Goal: Transaction & Acquisition: Register for event/course

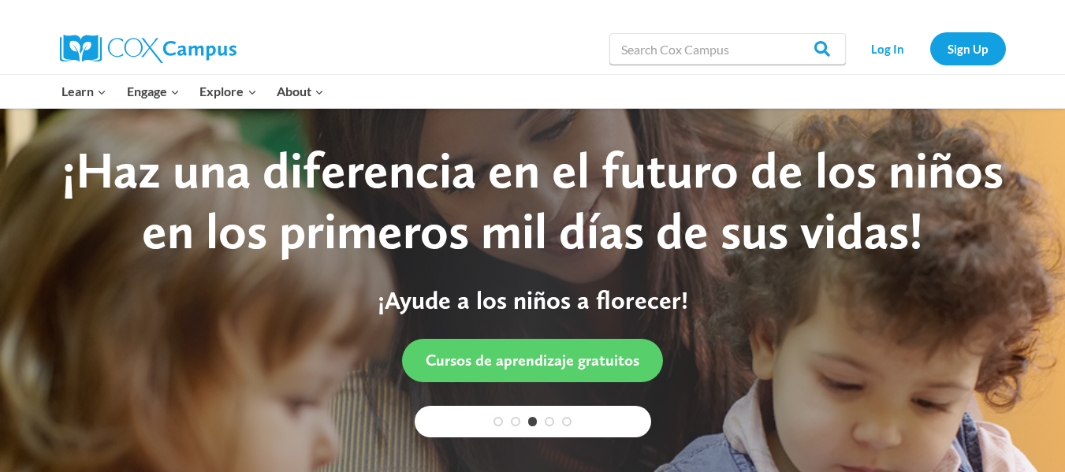
click at [982, 46] on link "Sign Up" at bounding box center [968, 48] width 76 height 32
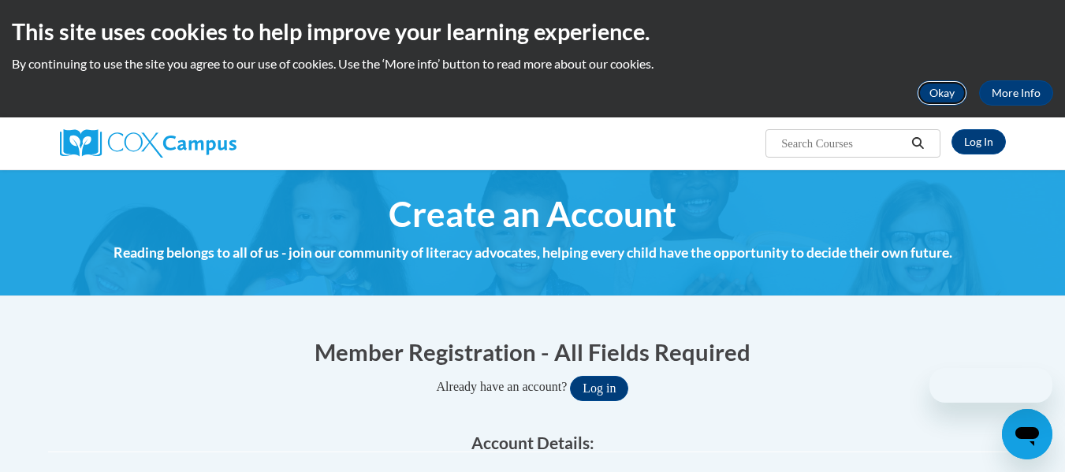
click at [938, 90] on button "Okay" at bounding box center [942, 92] width 50 height 25
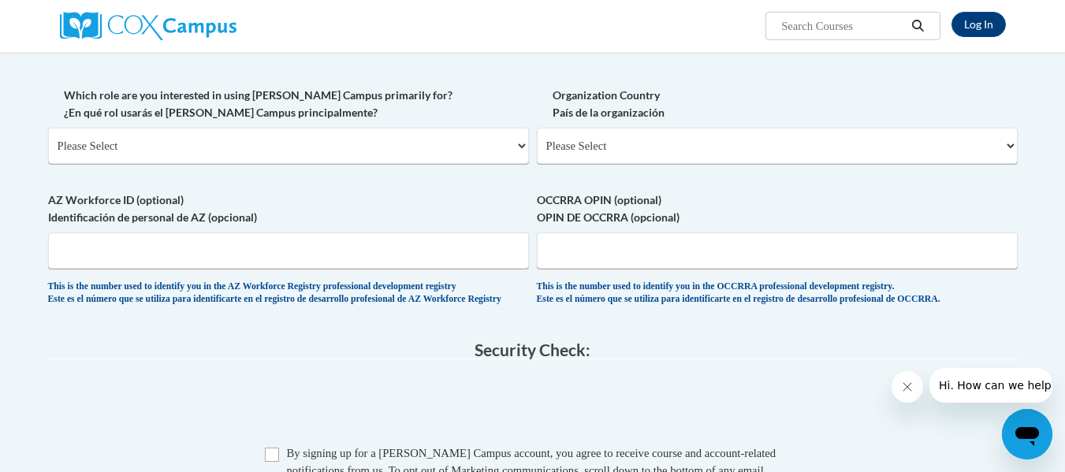
scroll to position [768, 0]
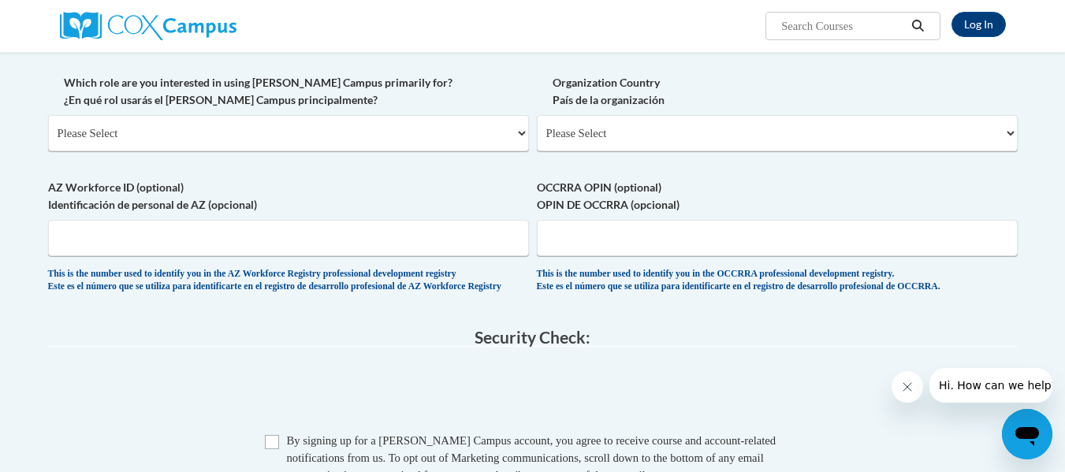
drag, startPoint x: 1073, startPoint y: 61, endPoint x: 1076, endPoint y: 251, distance: 189.2
click at [1009, 128] on select "Please Select United States | Estados Unidos Outside of the United States | Fue…" at bounding box center [777, 133] width 481 height 36
click at [918, 98] on label "Organization Country País de la organización" at bounding box center [777, 91] width 481 height 35
click at [918, 115] on select "Please Select United States | Estados Unidos Outside of the United States | Fue…" at bounding box center [777, 133] width 481 height 36
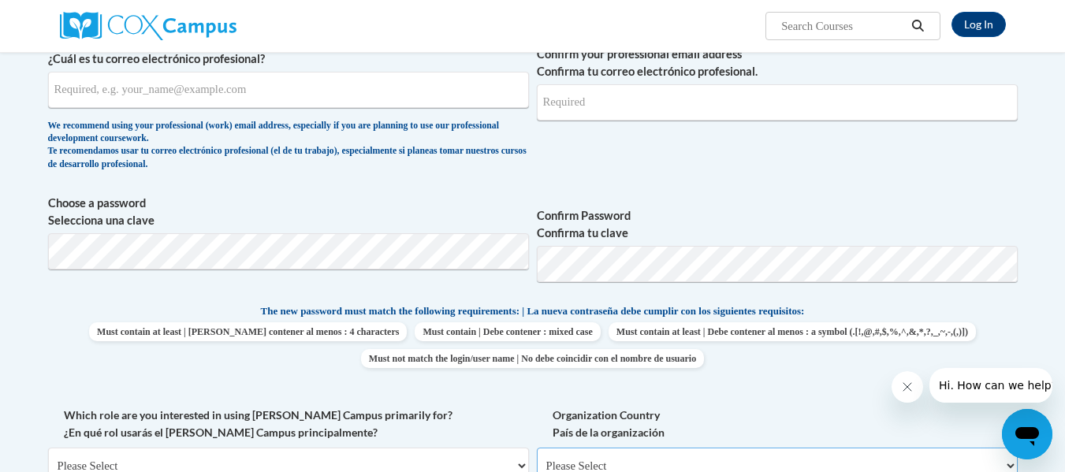
scroll to position [0, 0]
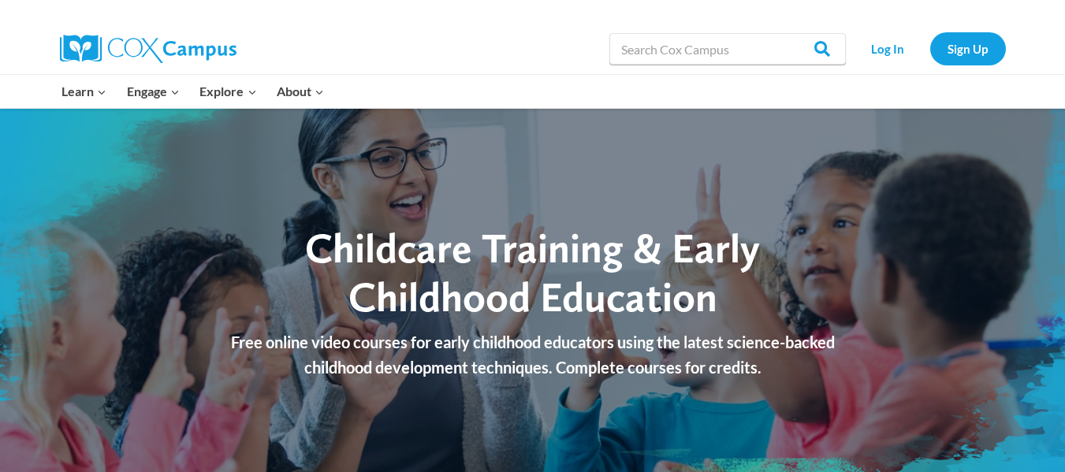
drag, startPoint x: 1072, startPoint y: 58, endPoint x: 1071, endPoint y: 23, distance: 34.7
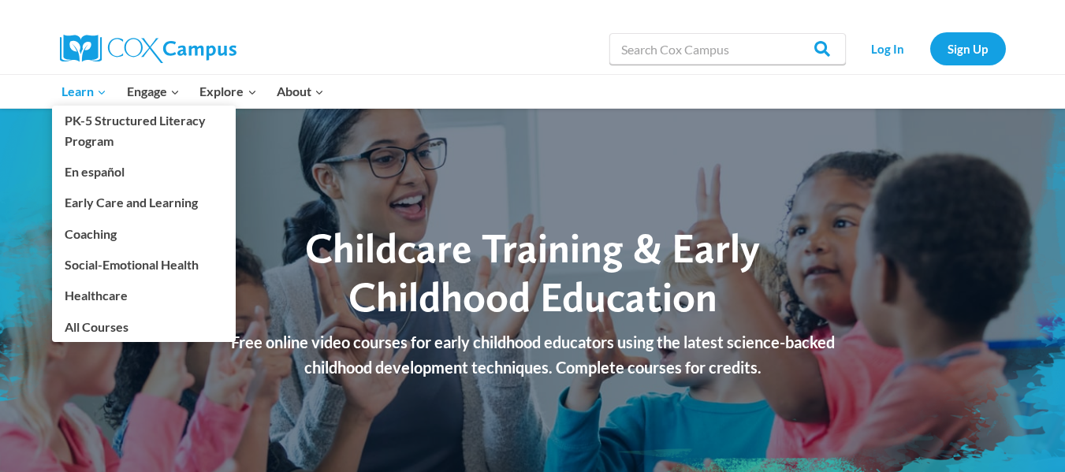
click at [69, 91] on span "Learn Expand" at bounding box center [83, 91] width 45 height 20
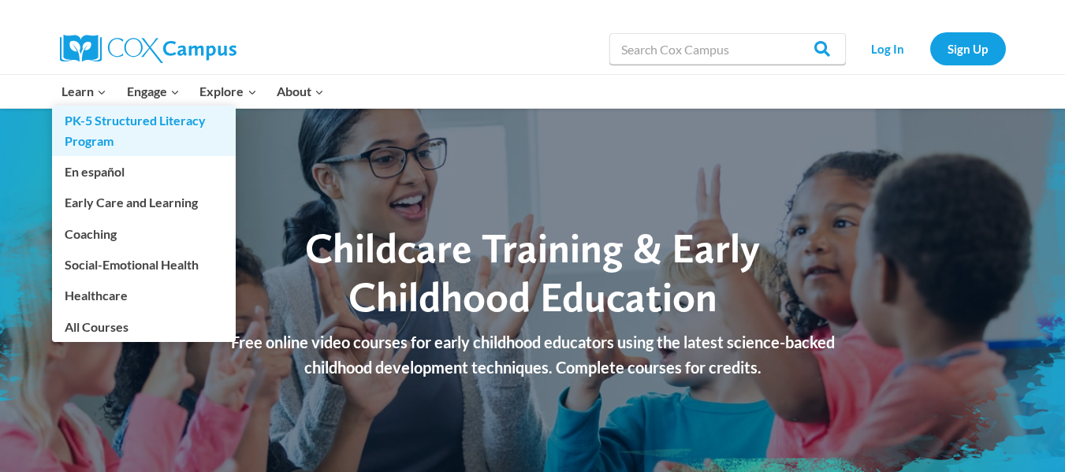
click at [80, 134] on link "PK-5 Structured Literacy Program" at bounding box center [144, 131] width 184 height 50
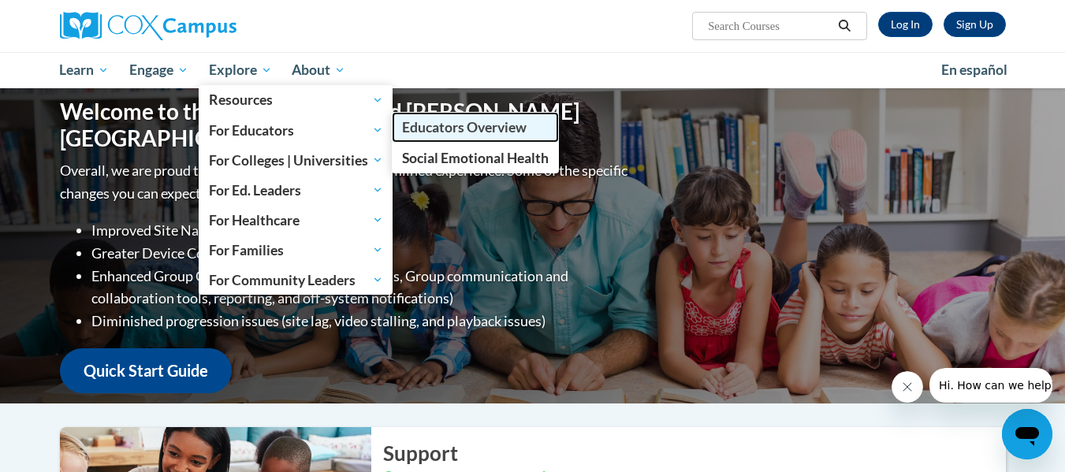
click at [447, 127] on span "Educators Overview" at bounding box center [464, 127] width 125 height 17
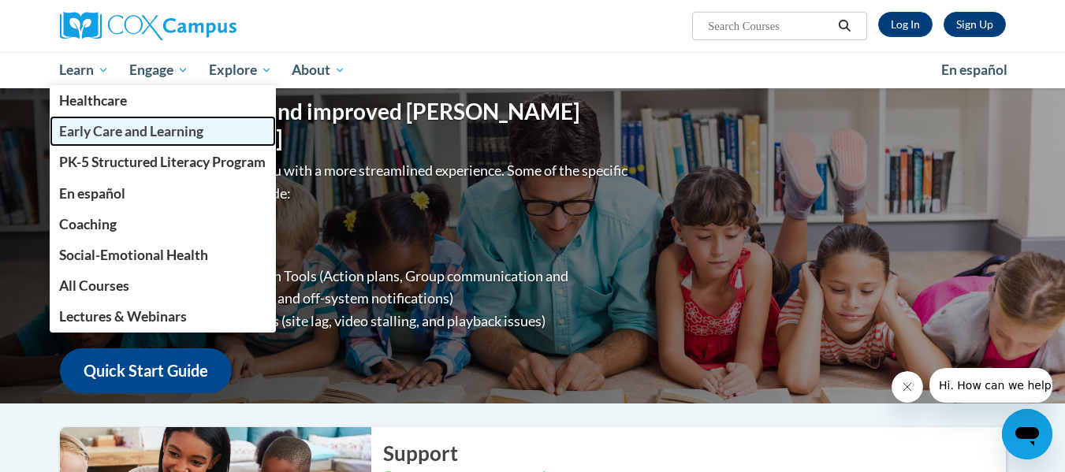
click at [83, 132] on span "Early Care and Learning" at bounding box center [131, 131] width 144 height 17
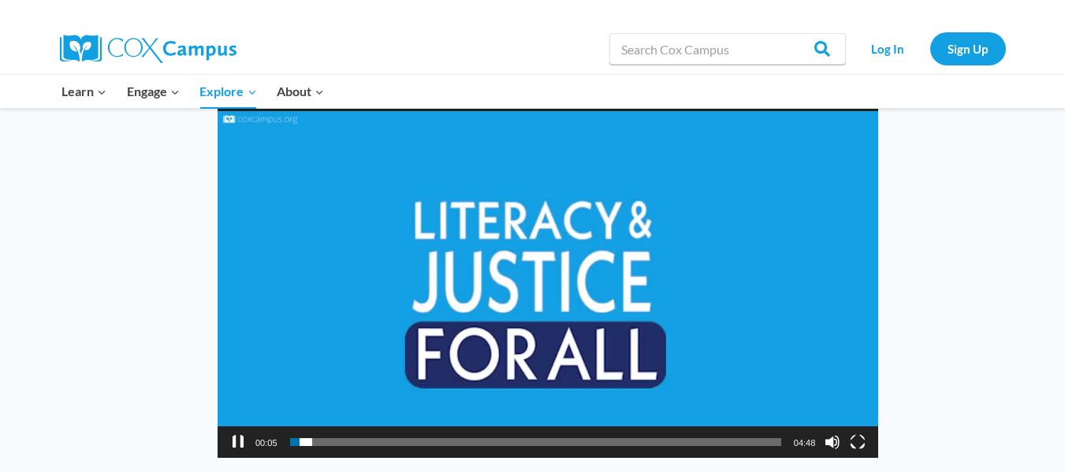
scroll to position [1205, 0]
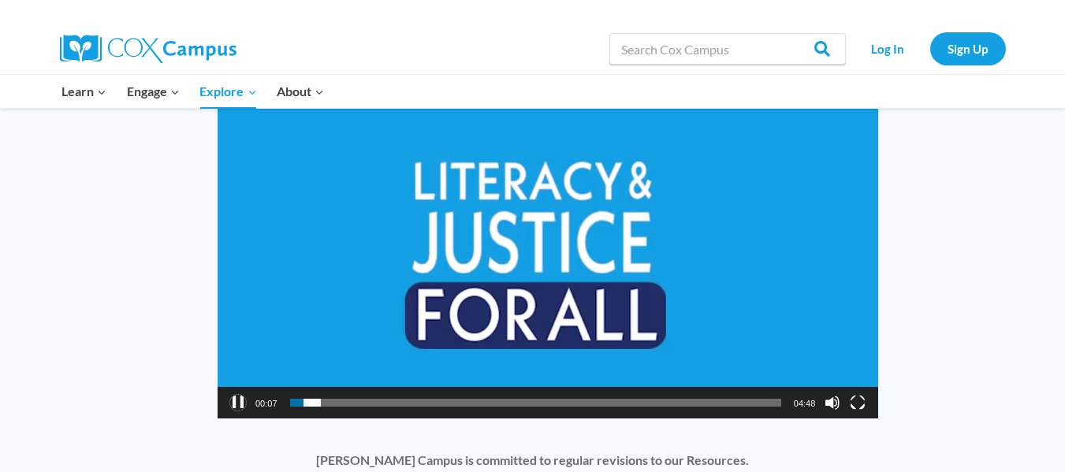
click at [235, 398] on button "Pause" at bounding box center [238, 403] width 16 height 16
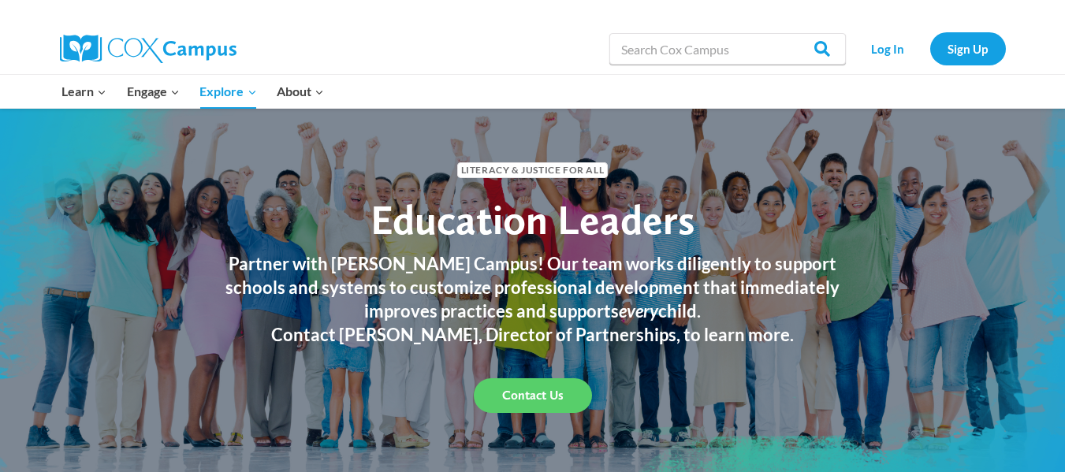
scroll to position [0, 0]
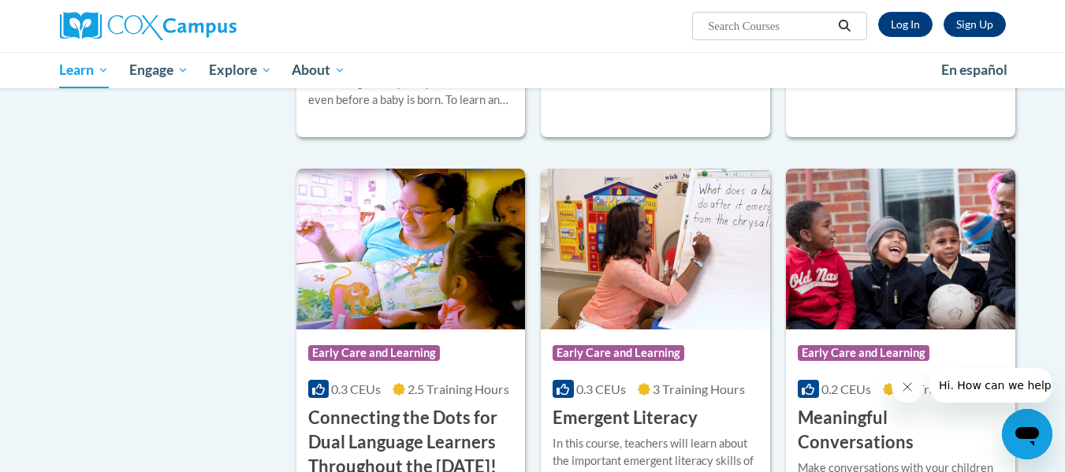
scroll to position [793, 0]
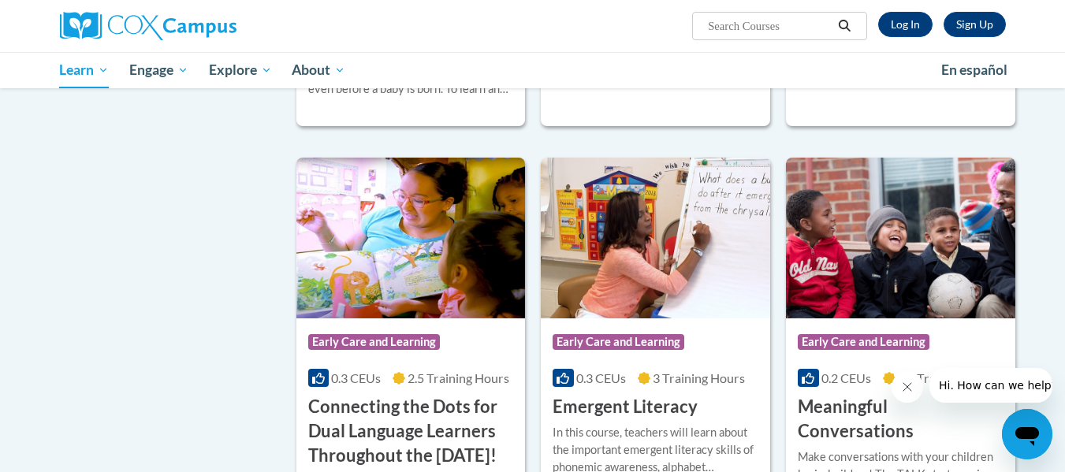
drag, startPoint x: 1073, startPoint y: 63, endPoint x: 1076, endPoint y: 179, distance: 115.9
